Goal: Transaction & Acquisition: Purchase product/service

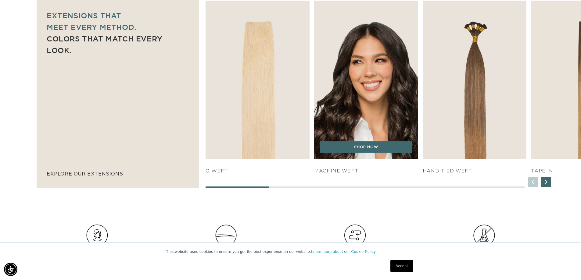
scroll to position [0, 1076]
click at [380, 97] on img "2 / 7" at bounding box center [366, 80] width 109 height 166
click at [375, 149] on link "SHOP NOW" at bounding box center [366, 148] width 92 height 12
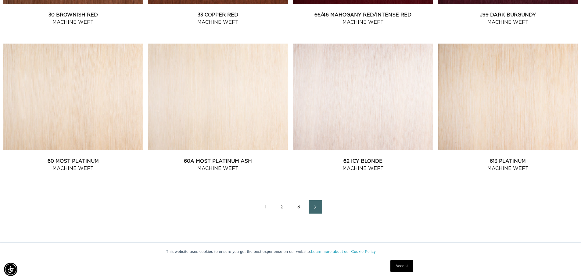
scroll to position [0, 538]
click at [283, 208] on link "2" at bounding box center [282, 206] width 13 height 13
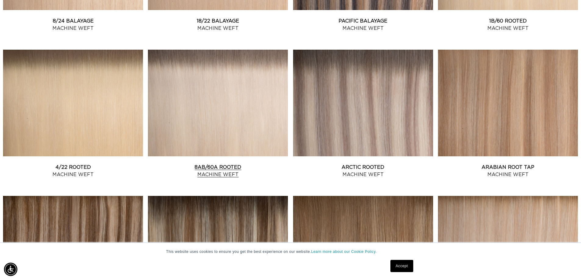
scroll to position [0, 538]
click at [229, 164] on link "8AB/60A Rooted Machine Weft" at bounding box center [218, 171] width 140 height 15
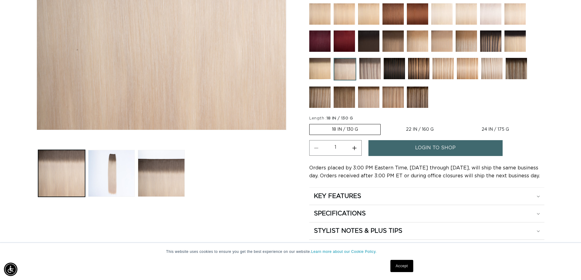
click at [352, 128] on label "18 IN / 130 G Variant sold out or unavailable" at bounding box center [344, 129] width 71 height 11
click at [311, 123] on input "18 IN / 130 G Variant sold out or unavailable" at bounding box center [311, 123] width 0 height 0
click at [357, 129] on label "18 IN / 130 G Variant sold out or unavailable" at bounding box center [344, 129] width 71 height 11
click at [311, 123] on input "18 IN / 130 G Variant sold out or unavailable" at bounding box center [311, 123] width 0 height 0
click at [420, 131] on label "22 IN / 160 G Variant sold out or unavailable" at bounding box center [420, 130] width 72 height 10
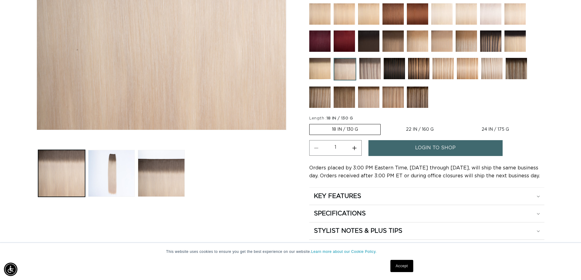
click at [384, 123] on input "22 IN / 160 G Variant sold out or unavailable" at bounding box center [384, 123] width 0 height 0
radio input "true"
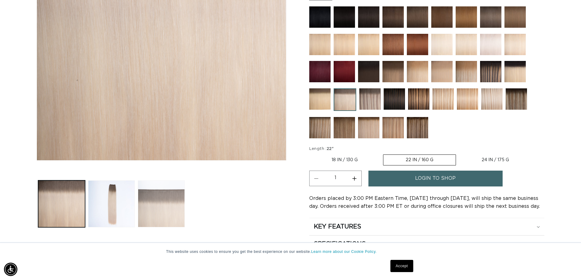
scroll to position [0, 538]
click at [159, 204] on button "Load image 3 in gallery view" at bounding box center [161, 204] width 47 height 47
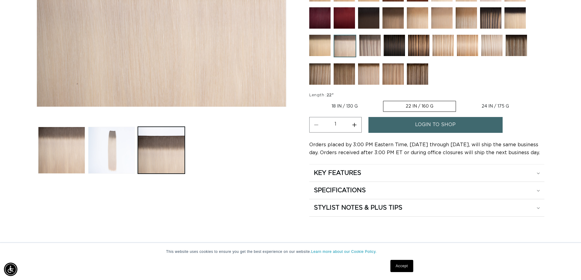
click at [111, 157] on button "Load image 2 in gallery view" at bounding box center [111, 150] width 47 height 47
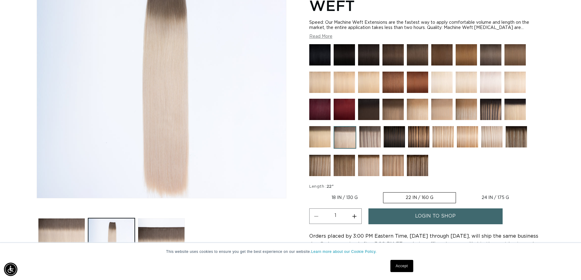
scroll to position [0, 0]
click at [321, 139] on img at bounding box center [319, 136] width 21 height 21
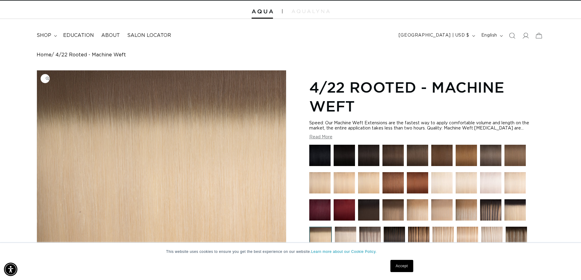
scroll to position [92, 0]
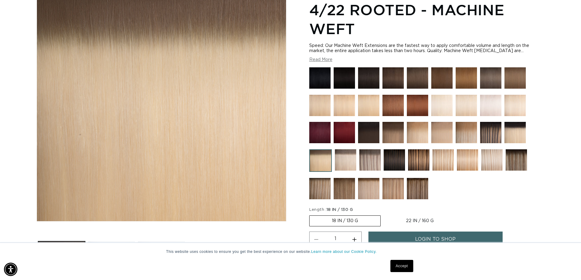
click at [471, 138] on img at bounding box center [466, 132] width 21 height 21
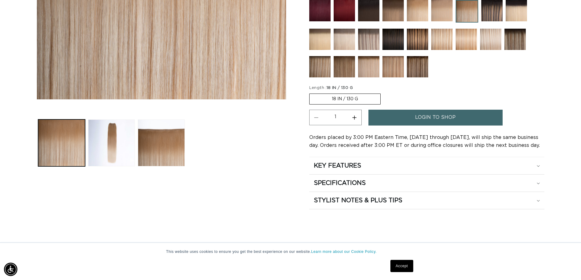
scroll to position [0, 538]
